Goal: Task Accomplishment & Management: Use online tool/utility

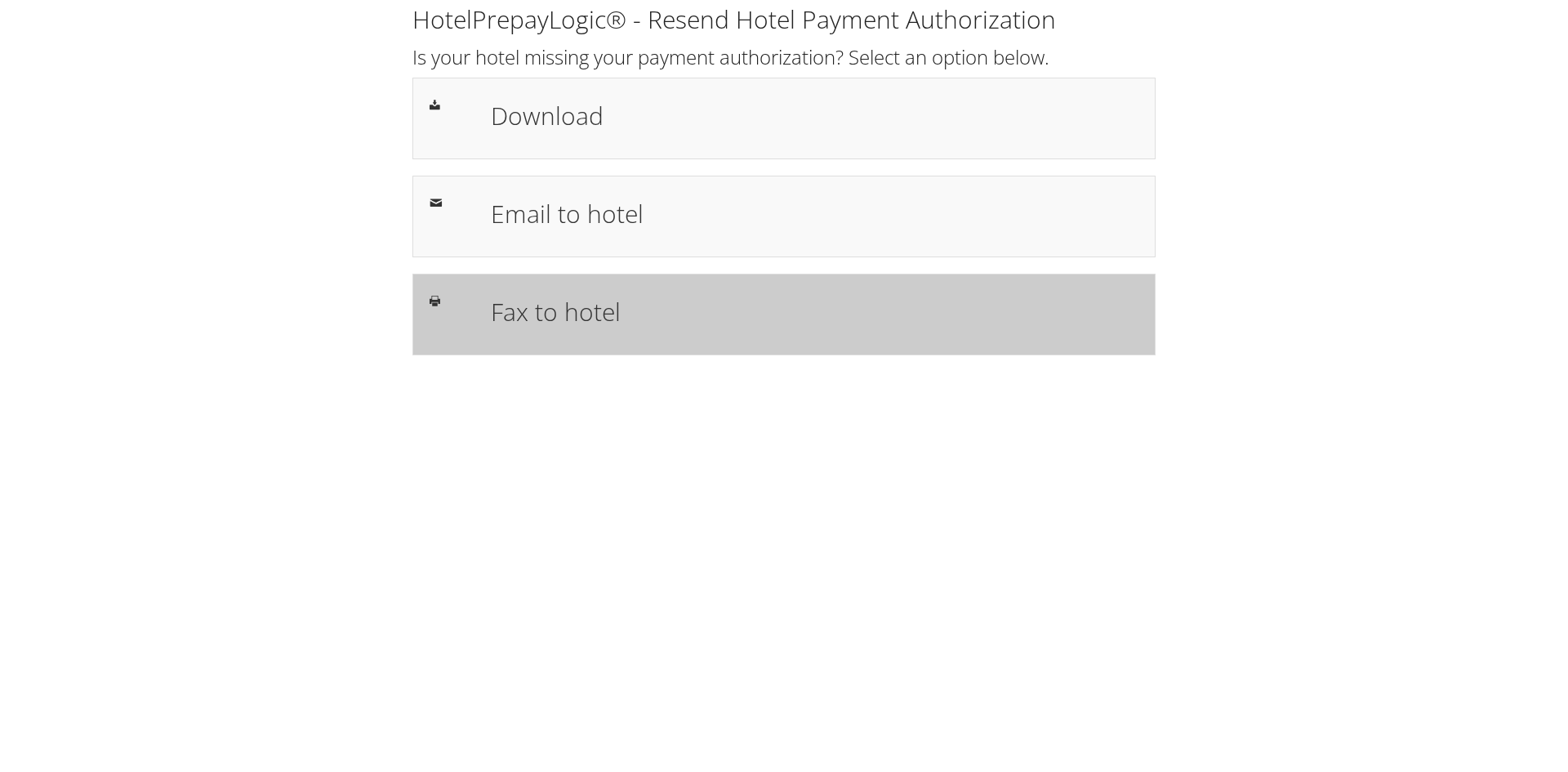
click at [599, 317] on h1 "Fax to hotel" at bounding box center [814, 311] width 647 height 37
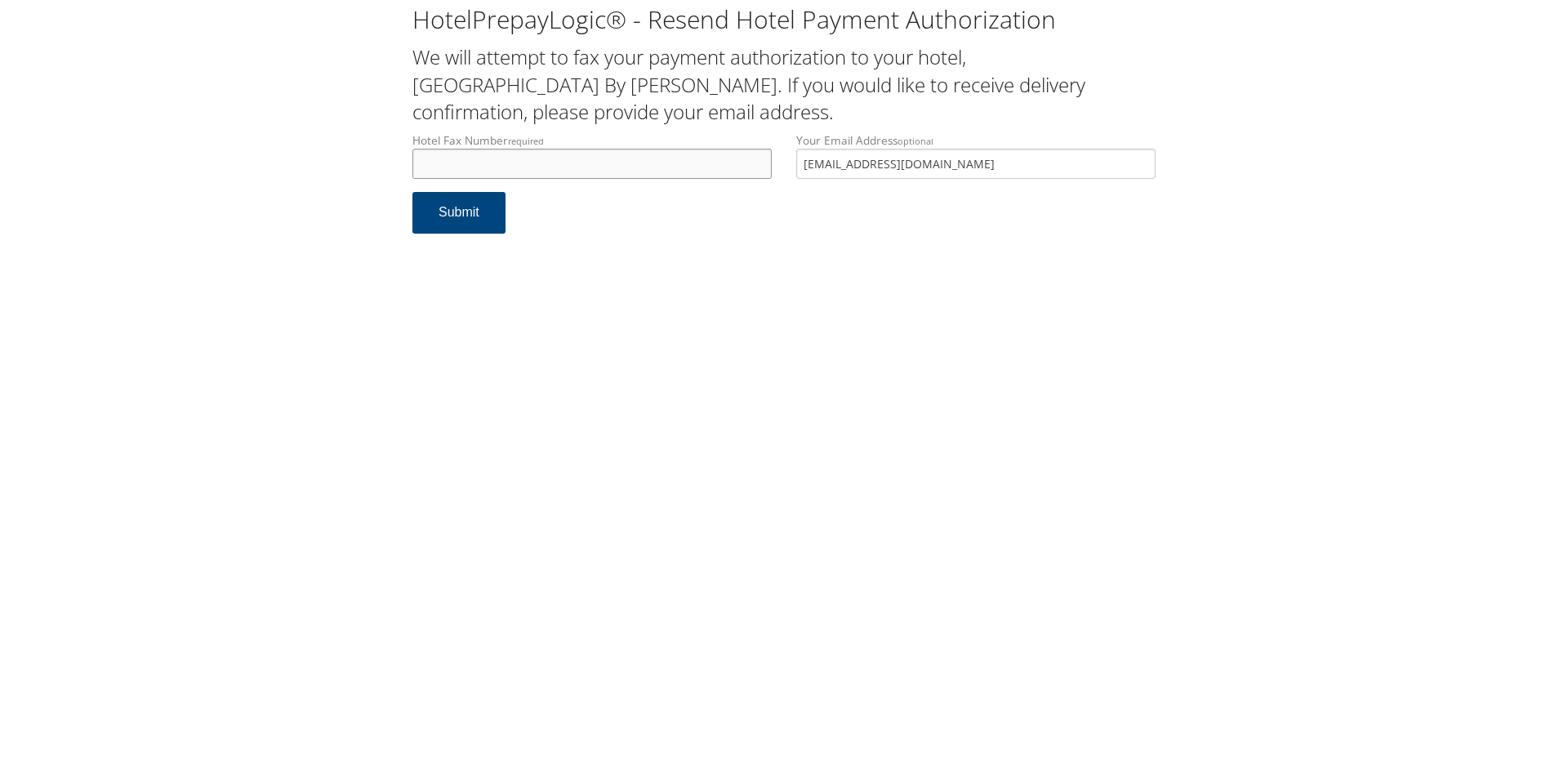
click at [503, 171] on input "Hotel Fax Number required" at bounding box center [591, 163] width 359 height 30
type input "931506817"
click at [484, 221] on button "Submit" at bounding box center [459, 213] width 93 height 41
drag, startPoint x: 500, startPoint y: 157, endPoint x: 322, endPoint y: 172, distance: 178.6
click at [322, 172] on div "HotelPrepayLogic® - Resend Hotel Payment Authorization We will attempt to fax y…" at bounding box center [784, 125] width 1535 height 250
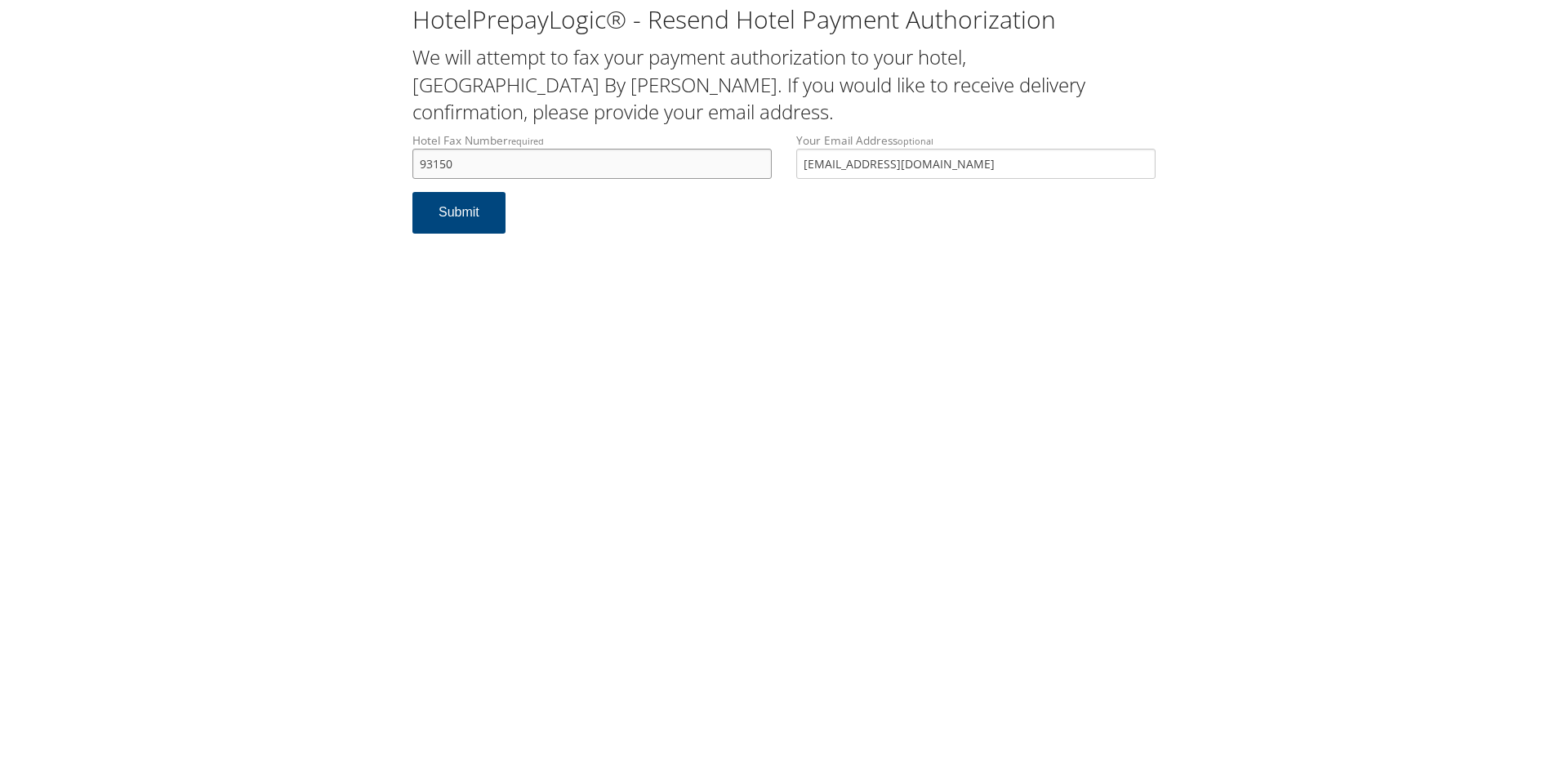
type input "931506"
drag, startPoint x: 504, startPoint y: 160, endPoint x: 344, endPoint y: 173, distance: 160.5
click at [344, 173] on div "HotelPrepayLogic® - Resend Hotel Payment Authorization We will attempt to fax y…" at bounding box center [784, 125] width 1535 height 250
type input "9315060817"
click at [471, 214] on button "Submit" at bounding box center [459, 213] width 93 height 41
